Goal: Task Accomplishment & Management: Manage account settings

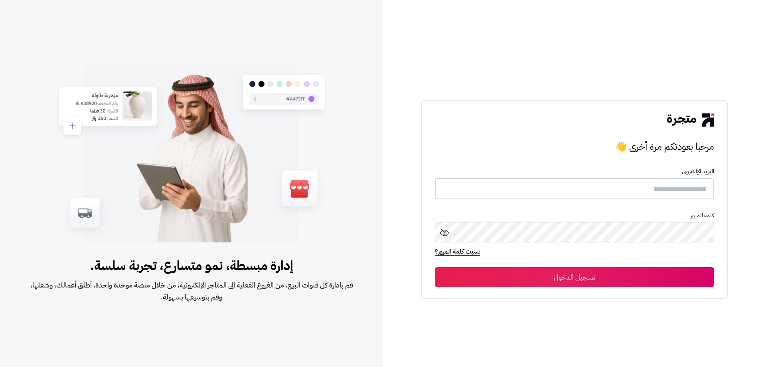
type input "**********"
click at [370, 182] on button "تسجيل الدخول" at bounding box center [574, 277] width 279 height 20
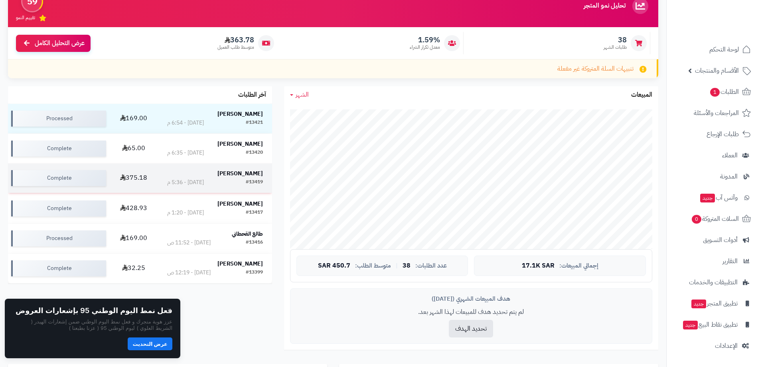
scroll to position [40, 0]
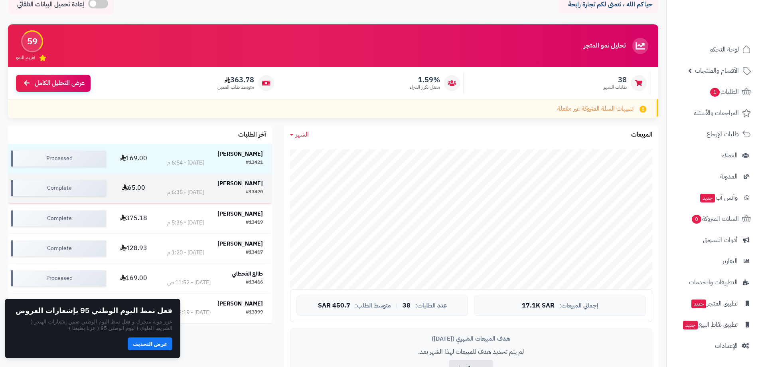
click at [250, 184] on strong "منال الدوسري" at bounding box center [240, 183] width 45 height 8
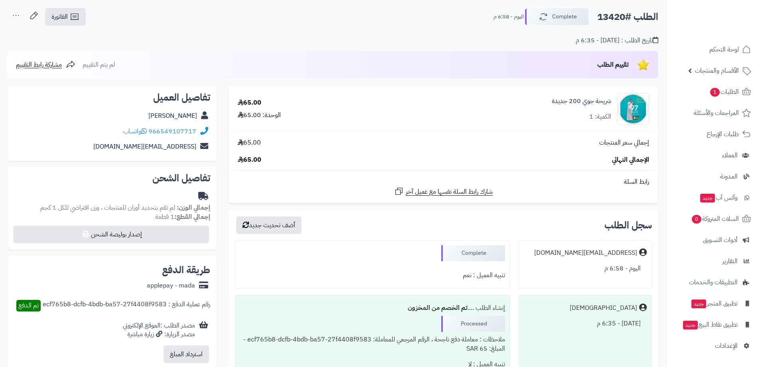
scroll to position [40, 0]
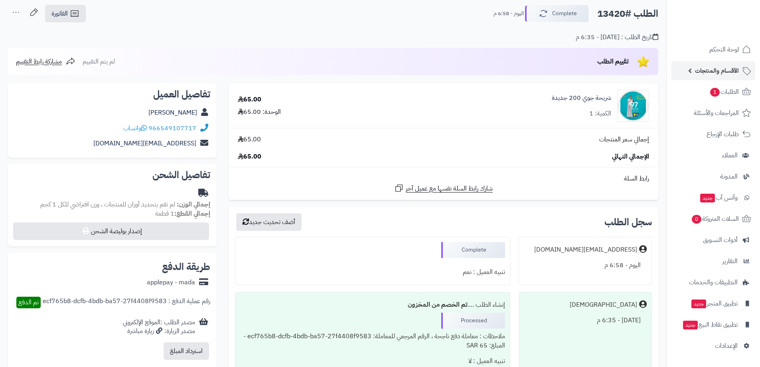
click at [720, 77] on link "الأقسام والمنتجات" at bounding box center [714, 70] width 84 height 19
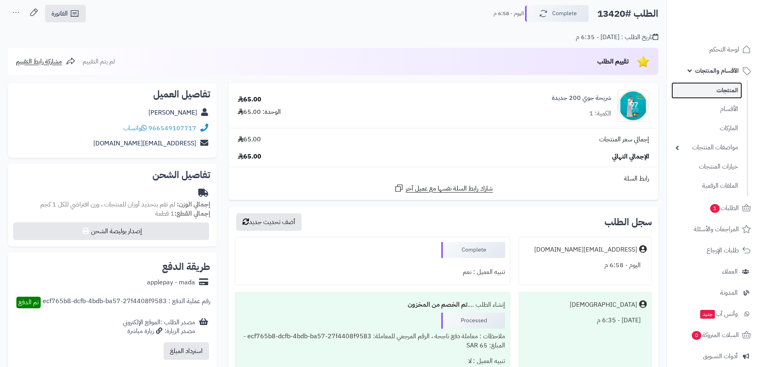
click at [720, 94] on link "المنتجات" at bounding box center [707, 90] width 71 height 16
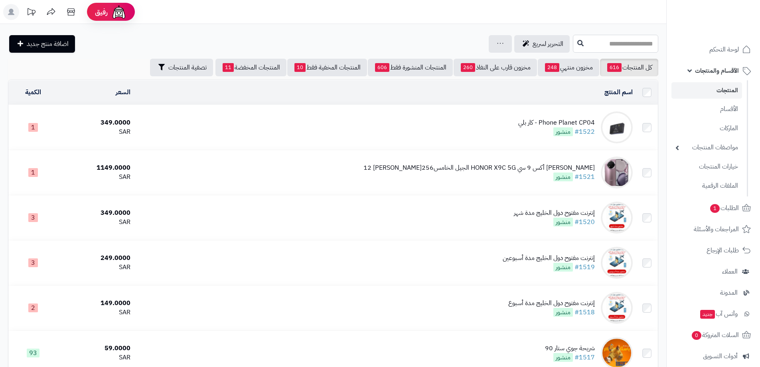
click at [601, 52] on input "text" at bounding box center [615, 44] width 85 height 18
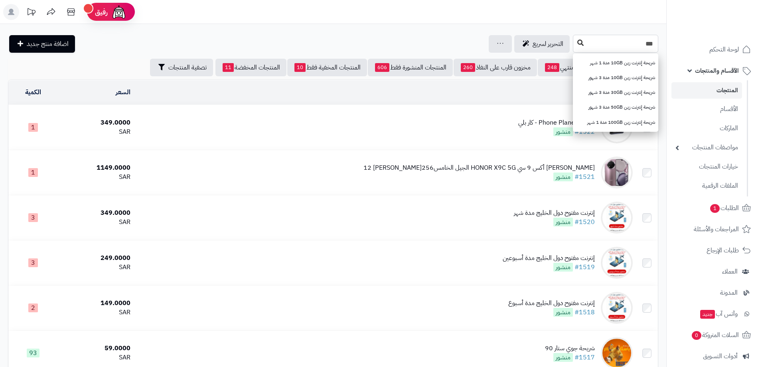
type input "***"
click at [575, 44] on button at bounding box center [581, 43] width 12 height 15
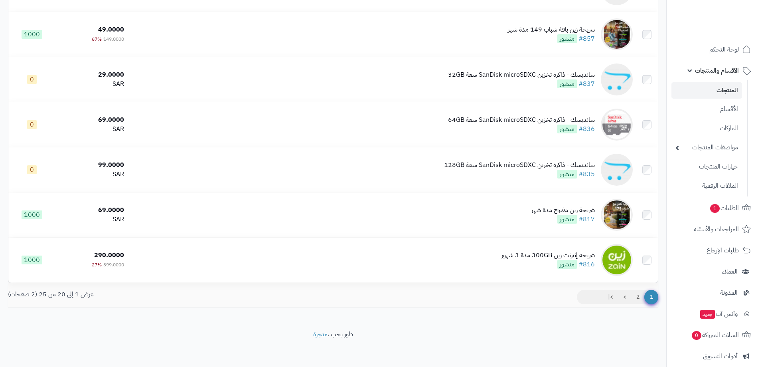
scroll to position [726, 0]
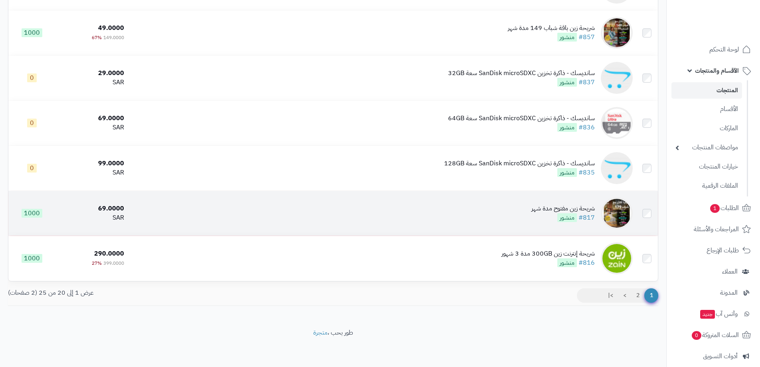
click at [563, 206] on div "شريحة زين مفتوح مدة شهر" at bounding box center [563, 208] width 63 height 9
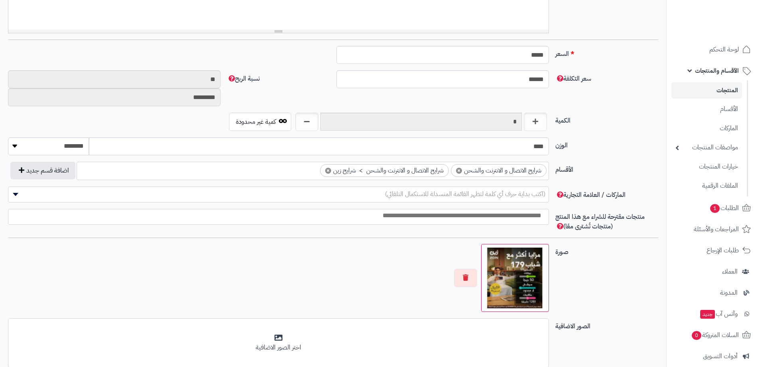
scroll to position [359, 0]
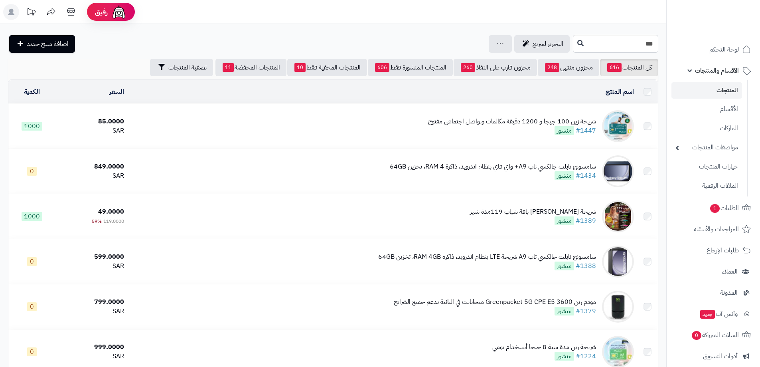
scroll to position [726, 0]
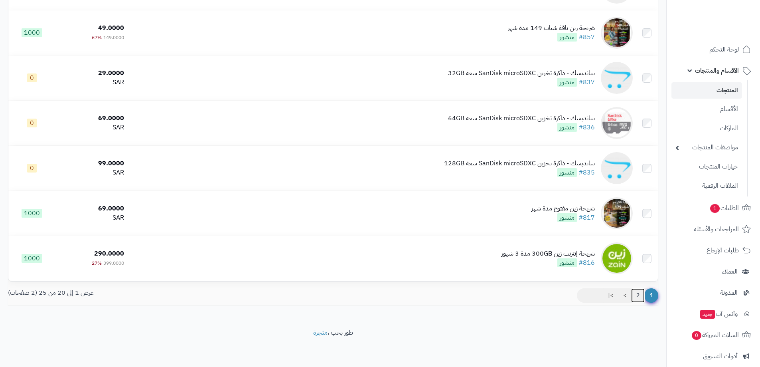
click at [638, 291] on link "2" at bounding box center [638, 295] width 14 height 14
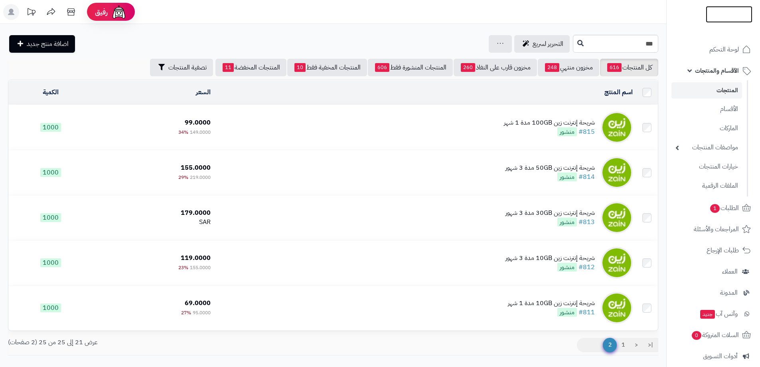
click at [726, 23] on img at bounding box center [729, 31] width 47 height 17
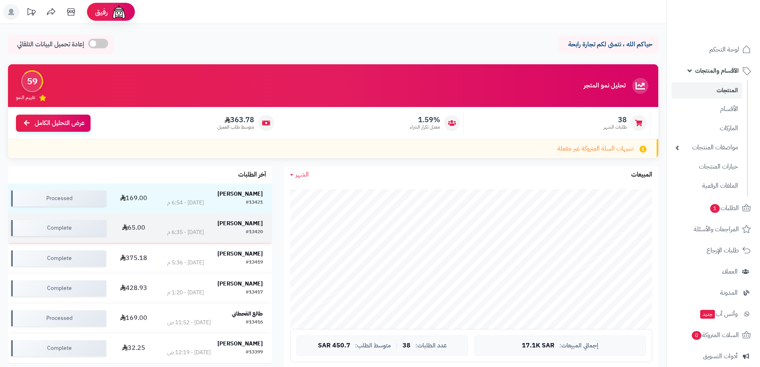
click at [257, 222] on strong "منال الدوسري" at bounding box center [240, 223] width 45 height 8
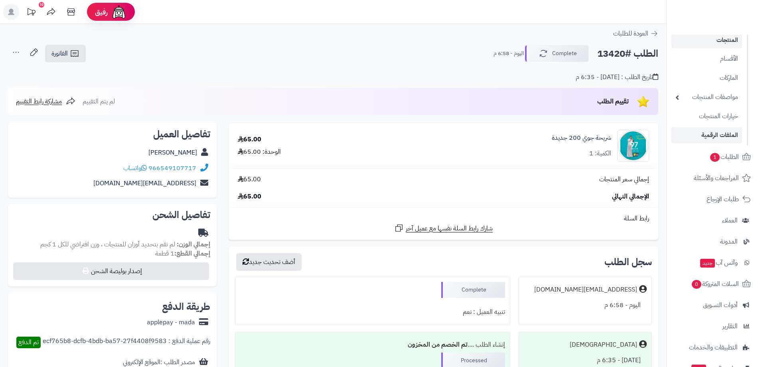
scroll to position [34, 0]
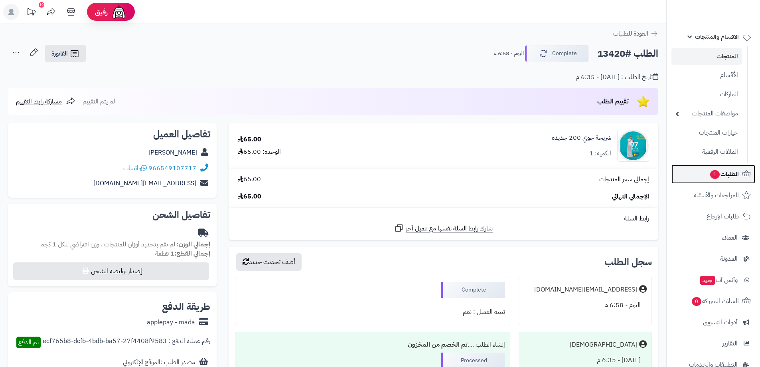
click at [713, 174] on span "1" at bounding box center [715, 175] width 10 height 10
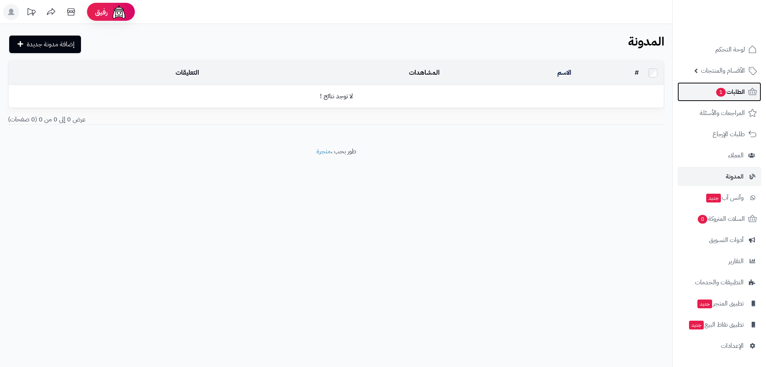
click at [728, 93] on span "الطلبات 1" at bounding box center [731, 91] width 30 height 11
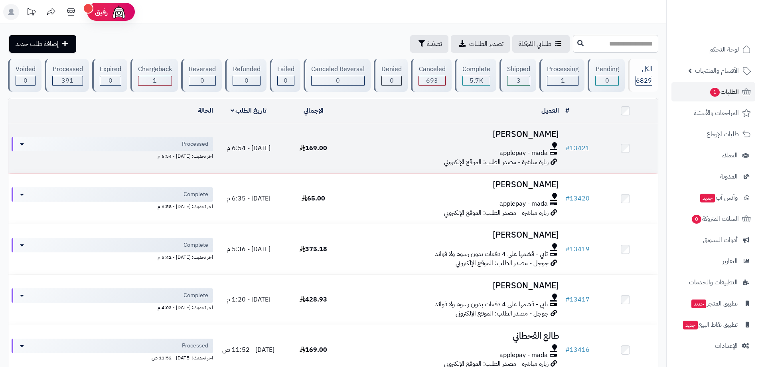
click at [534, 131] on h3 "وليد زيدان" at bounding box center [454, 134] width 210 height 9
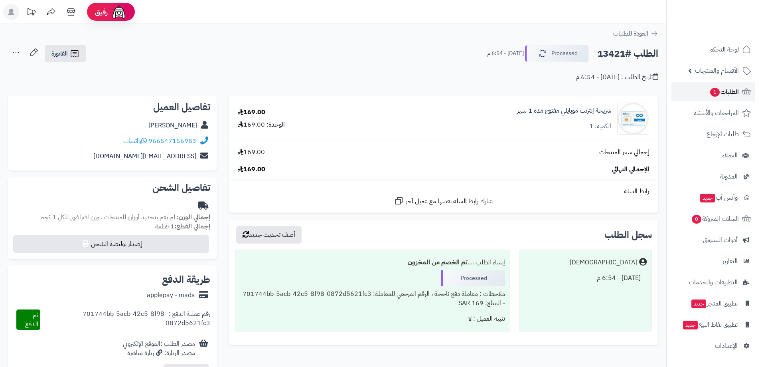
click at [719, 91] on span "الطلبات 1" at bounding box center [725, 91] width 30 height 11
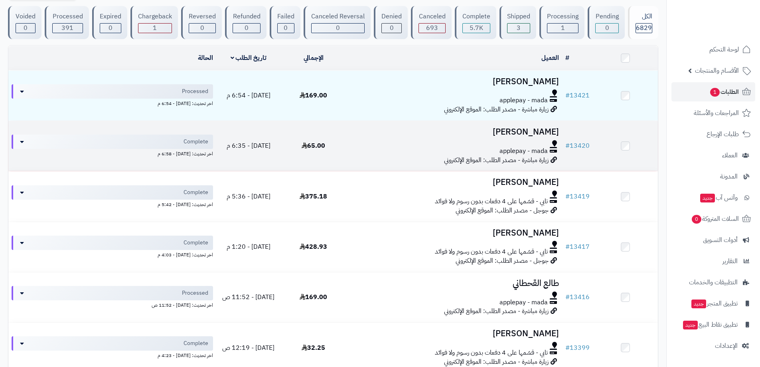
scroll to position [80, 0]
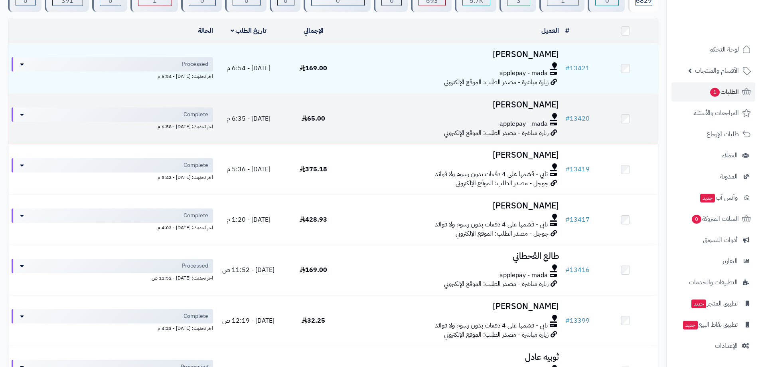
click at [528, 121] on span "applepay - mada" at bounding box center [524, 123] width 48 height 9
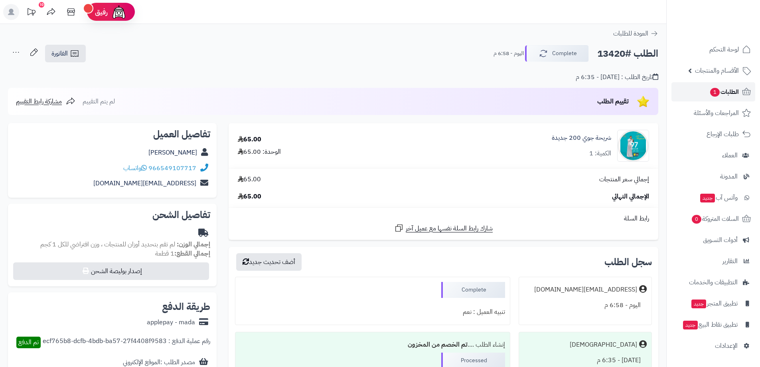
click at [715, 95] on span "1" at bounding box center [715, 92] width 10 height 9
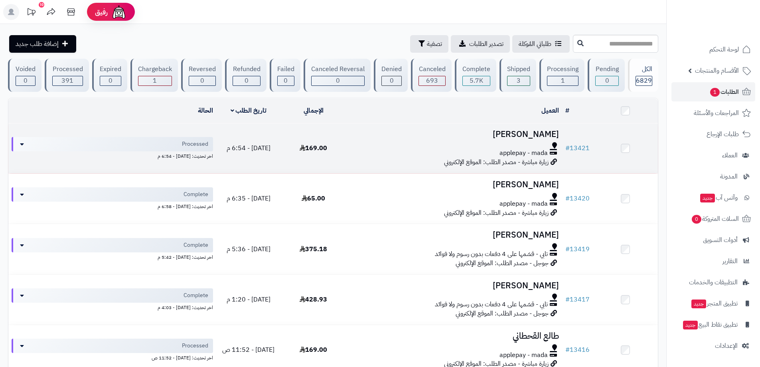
click at [520, 148] on span "applepay - mada" at bounding box center [524, 152] width 48 height 9
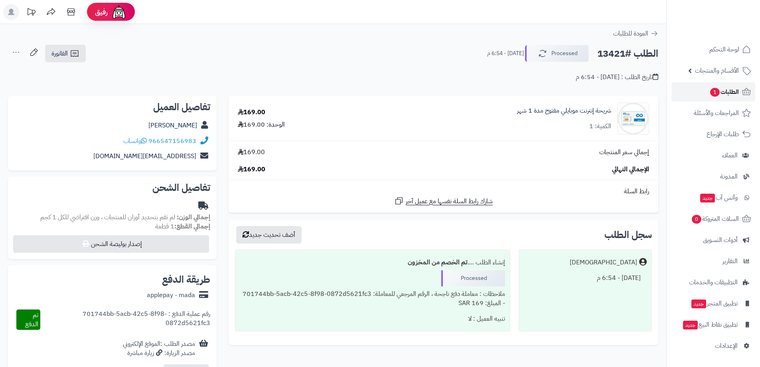
click at [720, 91] on span "الطلبات 1" at bounding box center [725, 91] width 30 height 11
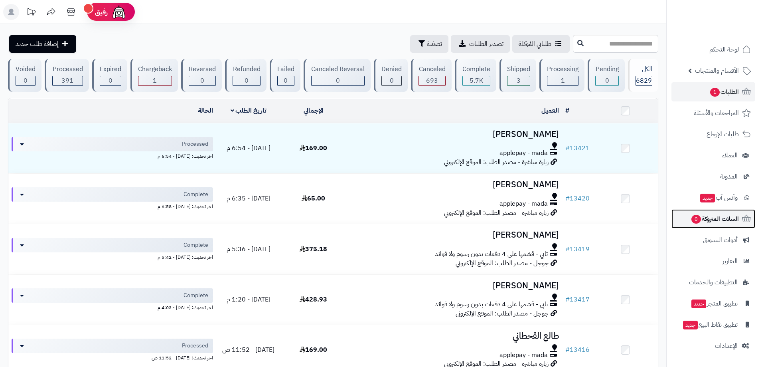
click at [695, 219] on span "0" at bounding box center [697, 219] width 10 height 9
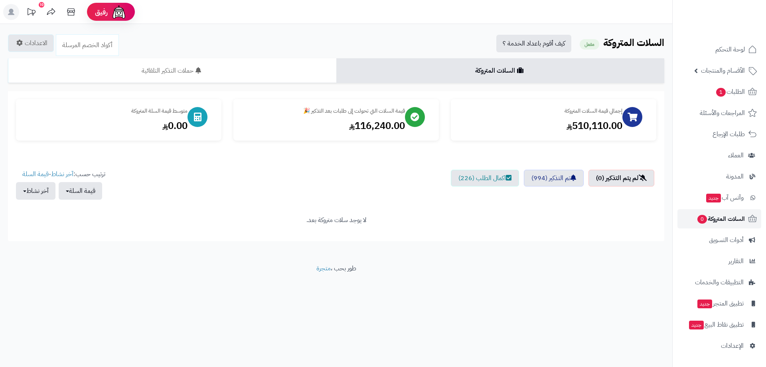
click at [700, 215] on span "0" at bounding box center [703, 219] width 10 height 9
click at [718, 93] on span "1" at bounding box center [721, 92] width 10 height 10
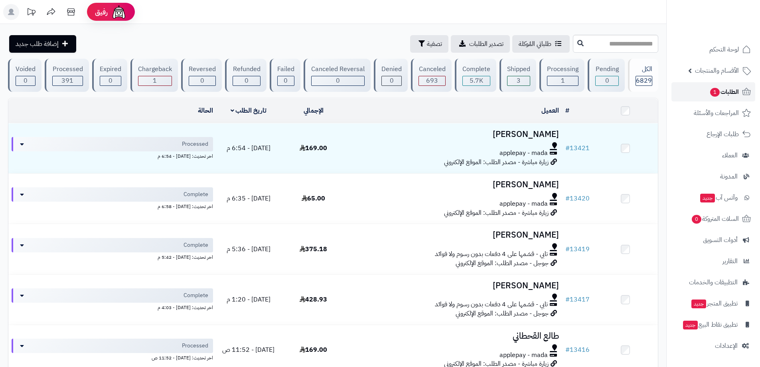
click at [733, 91] on span "الطلبات 1" at bounding box center [725, 91] width 30 height 11
click at [632, 49] on input "text" at bounding box center [615, 44] width 85 height 18
type input "****"
click at [578, 44] on icon at bounding box center [581, 43] width 6 height 6
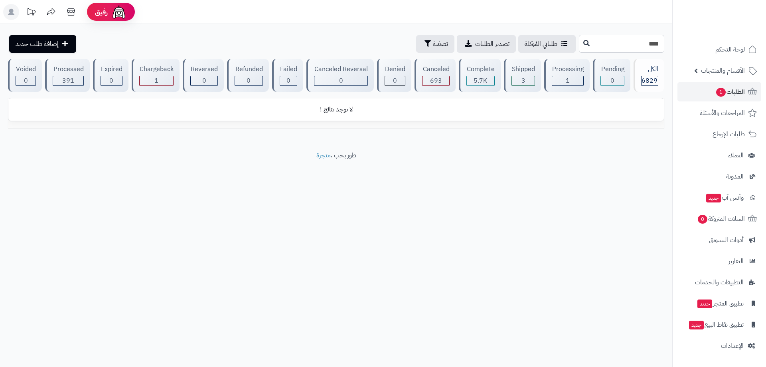
click at [633, 45] on input "****" at bounding box center [621, 44] width 85 height 18
click at [715, 68] on span "الأقسام والمنتجات" at bounding box center [723, 70] width 44 height 11
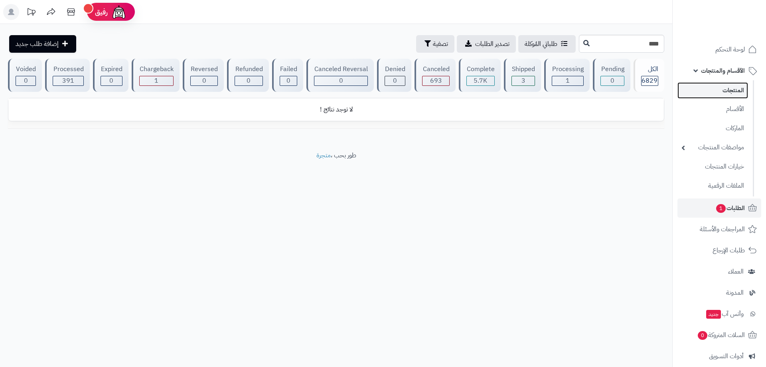
click at [724, 91] on link "المنتجات" at bounding box center [713, 90] width 71 height 16
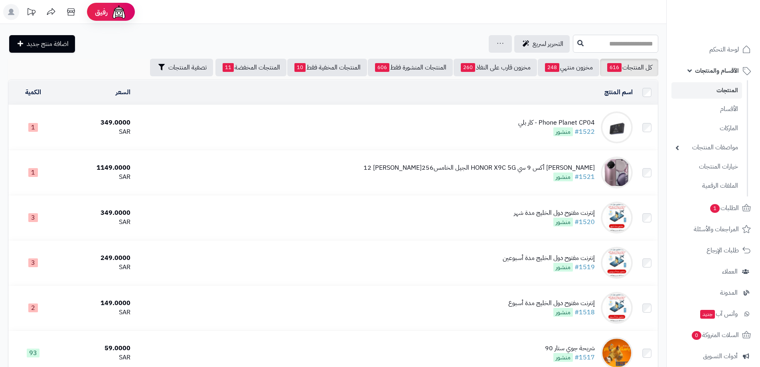
click at [634, 41] on input "text" at bounding box center [615, 44] width 85 height 18
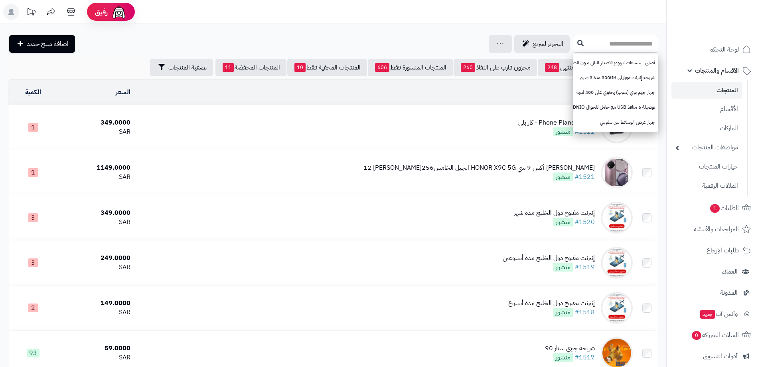
paste input "****"
type input "****"
click at [578, 42] on icon at bounding box center [581, 43] width 6 height 6
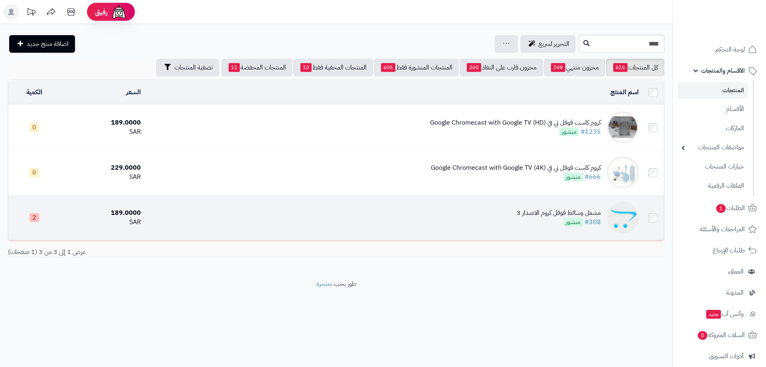
click at [533, 214] on div "مشغل وسائط قوقل كروم الاصدار 3" at bounding box center [559, 212] width 84 height 9
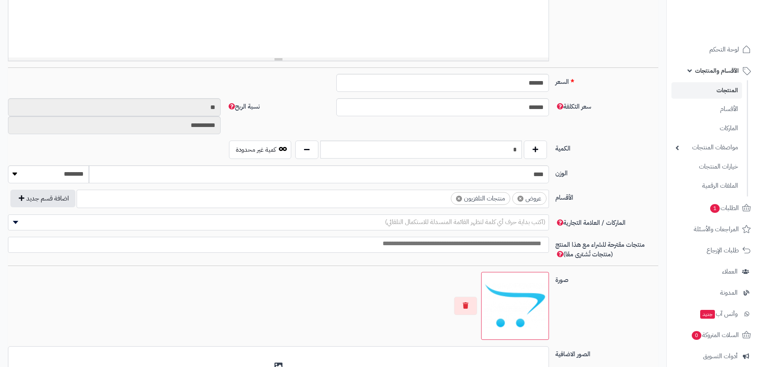
scroll to position [239, 0]
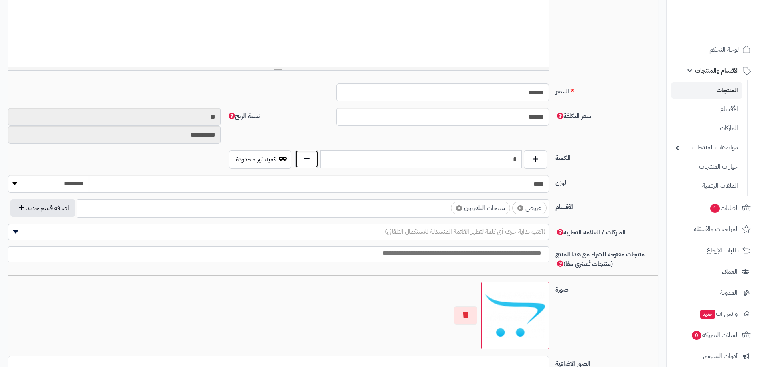
click at [310, 156] on button "button" at bounding box center [306, 159] width 23 height 18
type input "*"
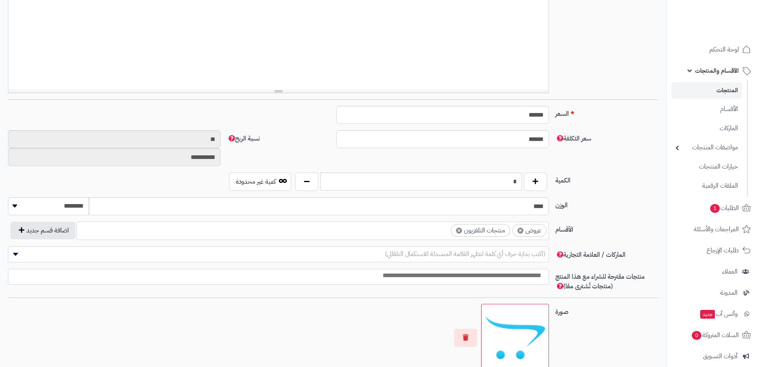
scroll to position [0, 0]
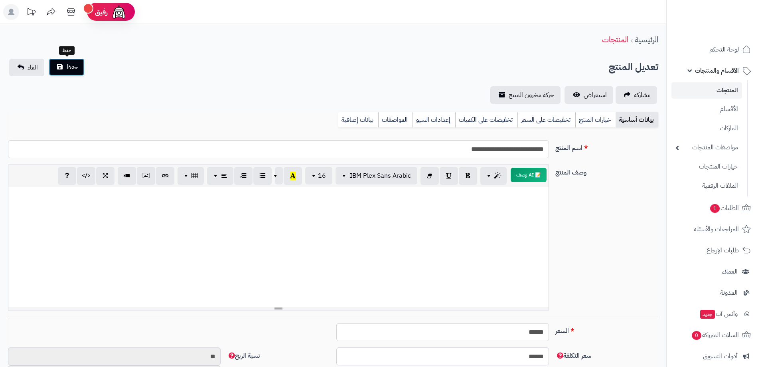
click at [74, 71] on span "حفظ" at bounding box center [72, 67] width 12 height 10
